Goal: Information Seeking & Learning: Learn about a topic

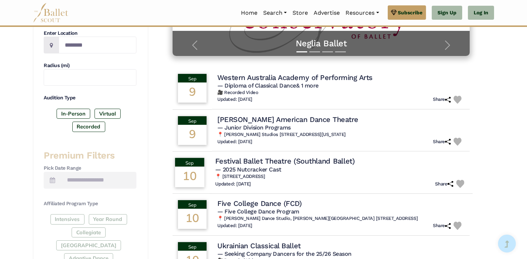
scroll to position [179, 0]
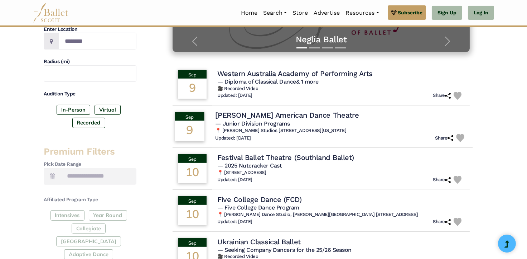
click at [234, 123] on span "— Junior Division Programs" at bounding box center [252, 123] width 75 height 7
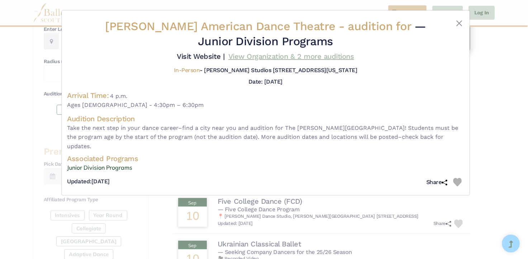
click at [300, 57] on link "View Organization & 2 more auditions" at bounding box center [291, 56] width 126 height 9
click at [496, 183] on div "Alvin Ailey American Dance Theatre - audition for — Junior Division Programs Vi…" at bounding box center [265, 129] width 531 height 259
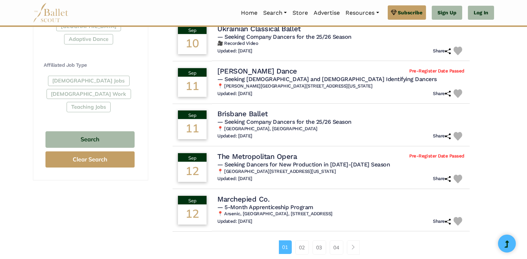
scroll to position [430, 0]
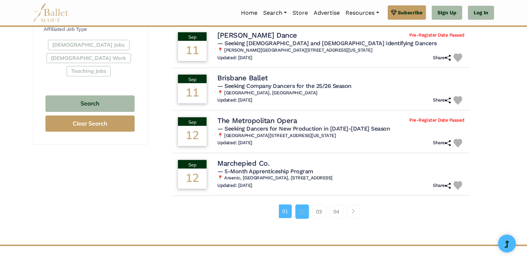
click at [303, 212] on link "02" at bounding box center [303, 211] width 14 height 14
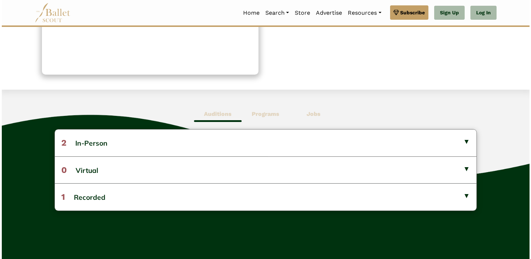
scroll to position [143, 0]
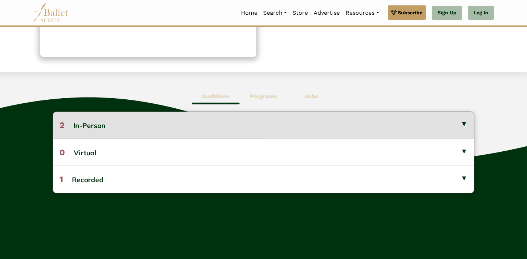
click at [98, 124] on button "2 In-Person" at bounding box center [263, 125] width 421 height 27
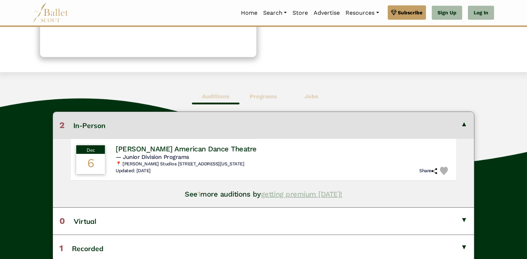
click at [274, 194] on link "getting premium today!" at bounding box center [301, 194] width 81 height 9
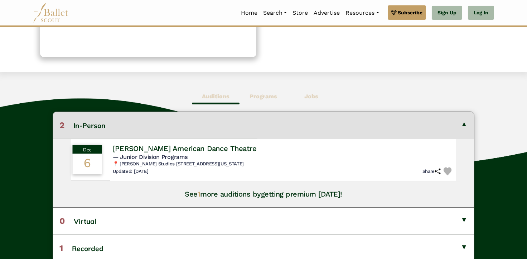
click at [163, 148] on h4 "Alvin Ailey American Dance Theatre" at bounding box center [185, 149] width 144 height 10
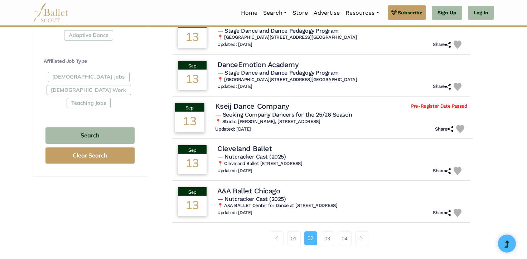
scroll to position [430, 0]
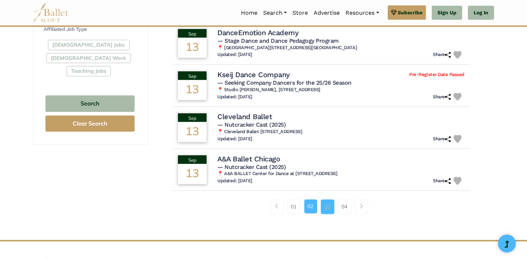
click at [329, 207] on link "03" at bounding box center [328, 206] width 14 height 14
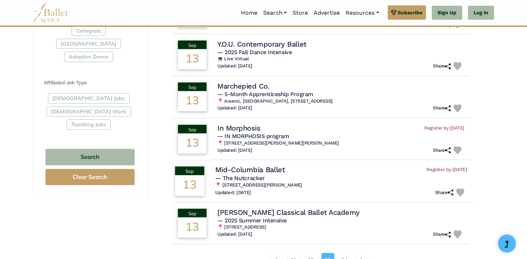
scroll to position [394, 0]
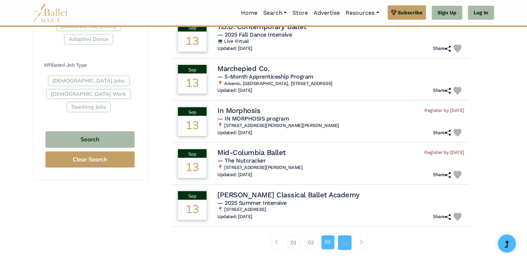
click at [347, 239] on link "04" at bounding box center [345, 242] width 14 height 14
